Goal: Check status: Check status

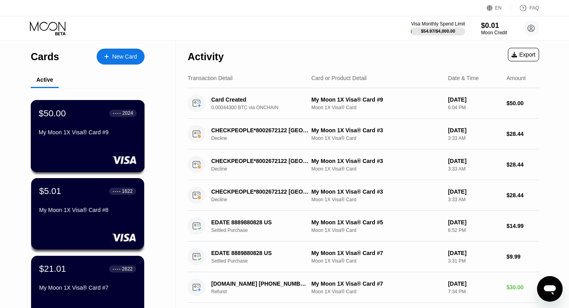
click at [82, 130] on div "$50.00 ● ● ● ● 2024 My Moon 1X Visa® Card #9" at bounding box center [88, 123] width 98 height 31
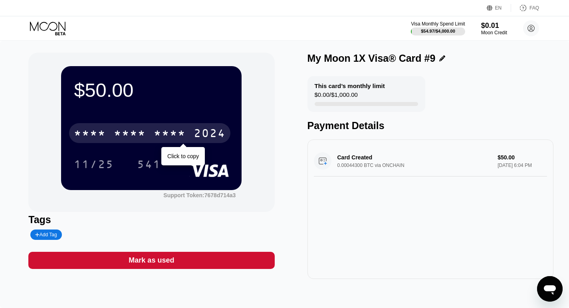
click at [145, 134] on div "* * * *" at bounding box center [130, 134] width 32 height 13
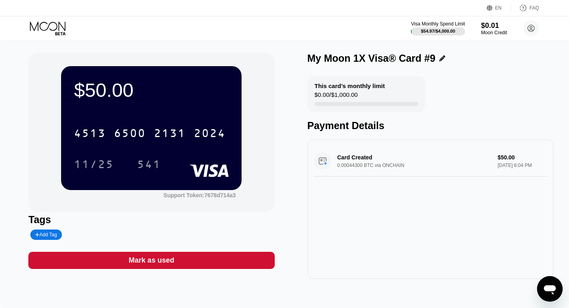
click at [227, 279] on div "$50.00 4513 6500 2131 2024 11/25 541 Support Token: 7678d714a3 Tags Add Tag Mar…" at bounding box center [151, 166] width 246 height 227
click at [93, 167] on div "11/25" at bounding box center [94, 165] width 40 height 13
